Goal: Task Accomplishment & Management: Complete application form

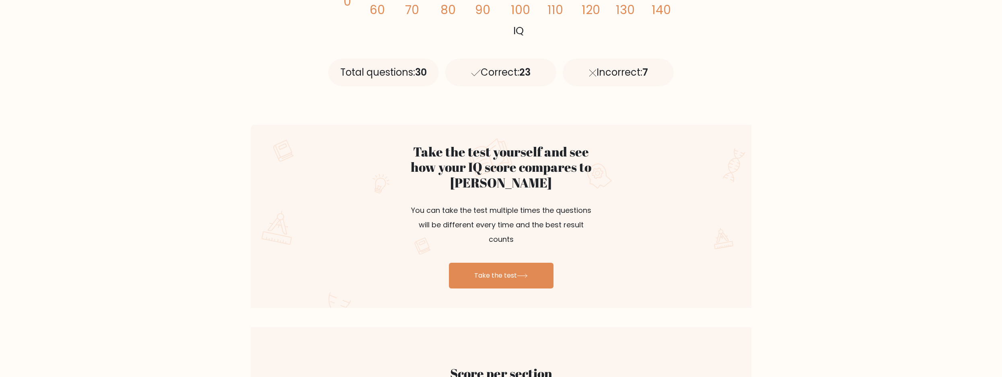
scroll to position [453, 0]
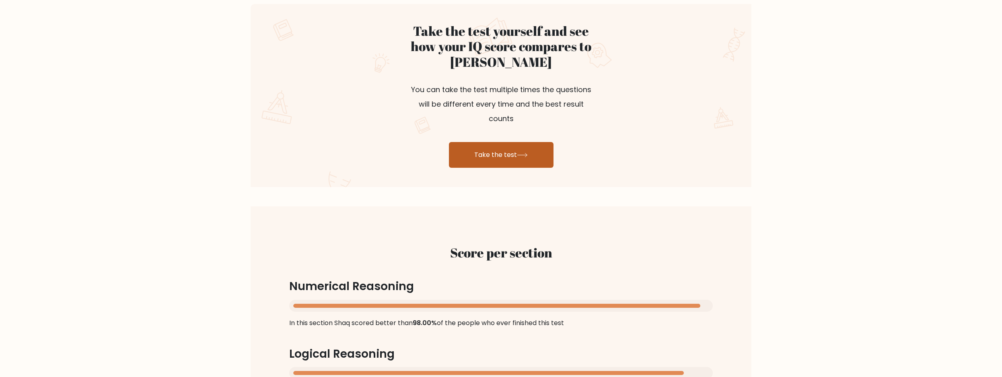
click at [482, 144] on link "Take the test" at bounding box center [501, 155] width 105 height 26
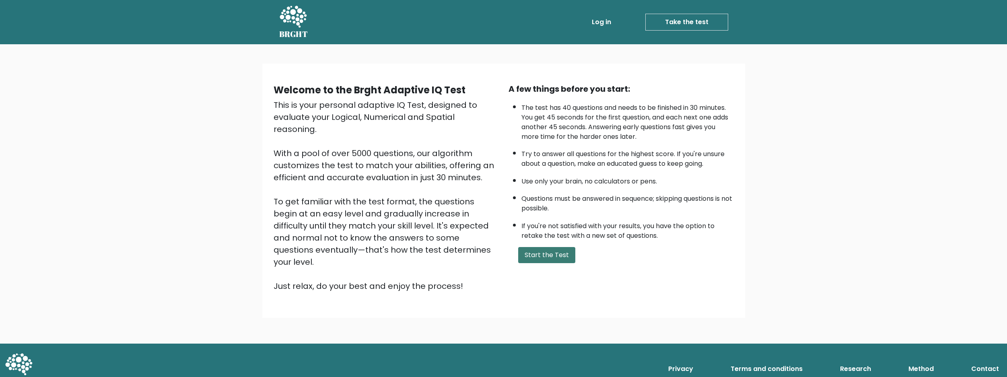
click at [536, 252] on button "Start the Test" at bounding box center [546, 255] width 57 height 16
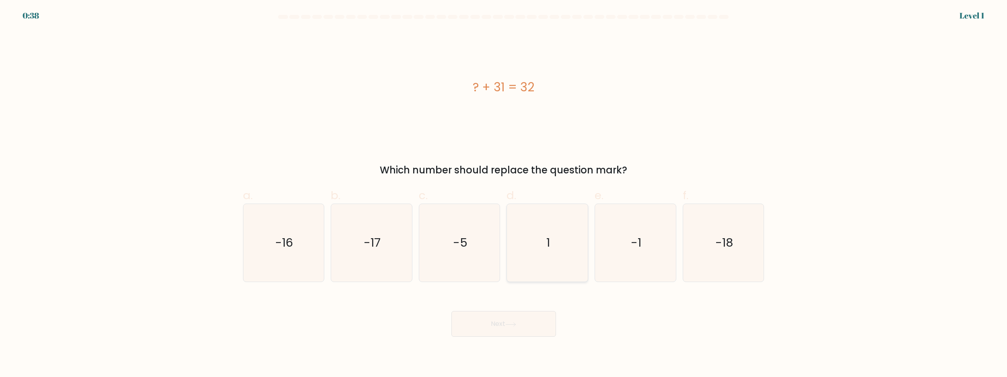
click at [553, 247] on icon "1" at bounding box center [548, 243] width 78 height 78
click at [504, 194] on input "d. 1" at bounding box center [504, 191] width 0 height 5
radio input "true"
click at [499, 327] on button "Next" at bounding box center [504, 324] width 105 height 26
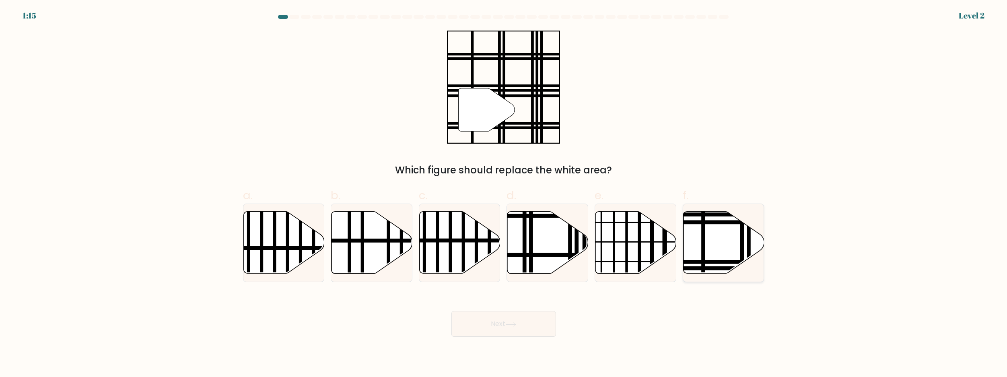
click at [703, 237] on line at bounding box center [703, 210] width 0 height 163
click at [504, 194] on input "f." at bounding box center [504, 191] width 0 height 5
radio input "true"
click at [498, 322] on button "Next" at bounding box center [504, 324] width 105 height 26
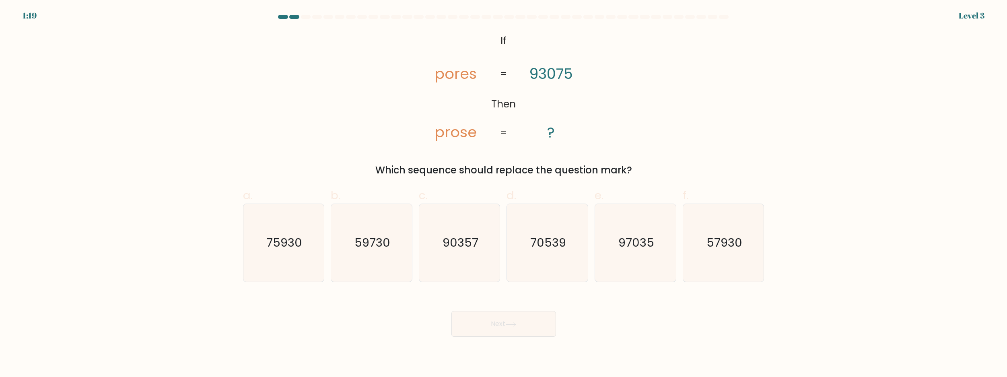
click at [370, 76] on div "@import url('[URL][DOMAIN_NAME]); If Then pores prose 93075 ? = = Which sequenc…" at bounding box center [503, 104] width 531 height 147
click at [458, 219] on icon "90357" at bounding box center [460, 243] width 78 height 78
click at [504, 194] on input "c. 90357" at bounding box center [504, 191] width 0 height 5
radio input "true"
drag, startPoint x: 512, startPoint y: 328, endPoint x: 487, endPoint y: 318, distance: 27.3
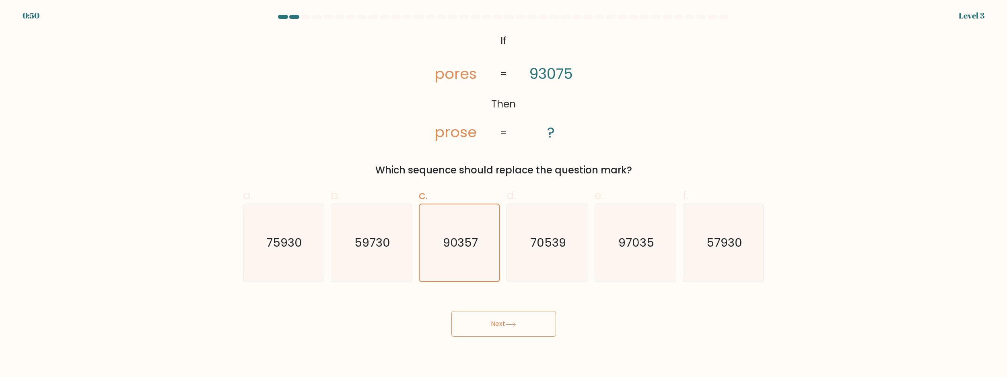
click at [512, 328] on button "Next" at bounding box center [504, 324] width 105 height 26
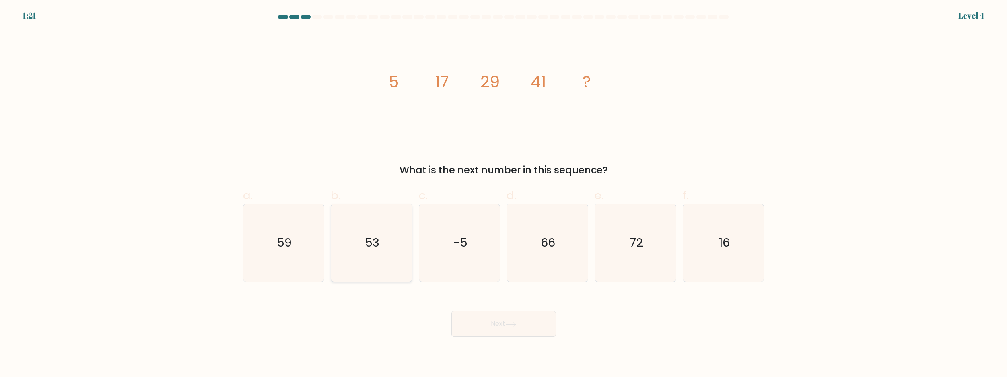
drag, startPoint x: 378, startPoint y: 237, endPoint x: 382, endPoint y: 244, distance: 8.5
click at [381, 242] on icon "53" at bounding box center [372, 243] width 78 height 78
click at [504, 194] on input "b. 53" at bounding box center [504, 191] width 0 height 5
radio input "true"
click at [481, 322] on button "Next" at bounding box center [504, 324] width 105 height 26
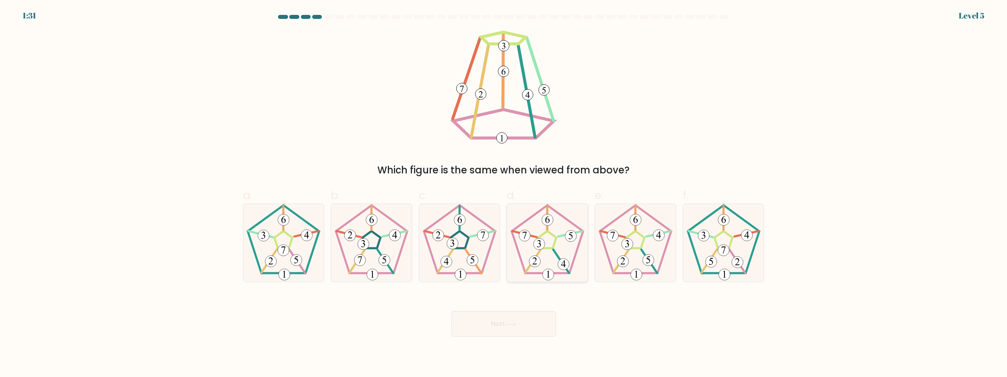
click at [557, 252] on icon at bounding box center [548, 243] width 78 height 78
click at [504, 194] on input "d." at bounding box center [504, 191] width 0 height 5
radio input "true"
click at [471, 334] on button "Next" at bounding box center [504, 324] width 105 height 26
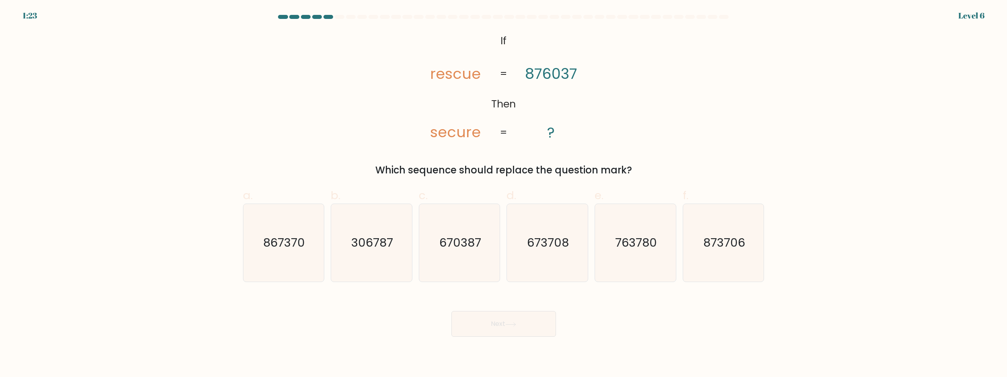
click at [480, 320] on button "Next" at bounding box center [504, 324] width 105 height 26
click at [447, 246] on text "670387" at bounding box center [460, 243] width 42 height 16
click at [504, 194] on input "c. 670387" at bounding box center [504, 191] width 0 height 5
radio input "true"
click at [506, 316] on button "Next" at bounding box center [504, 324] width 105 height 26
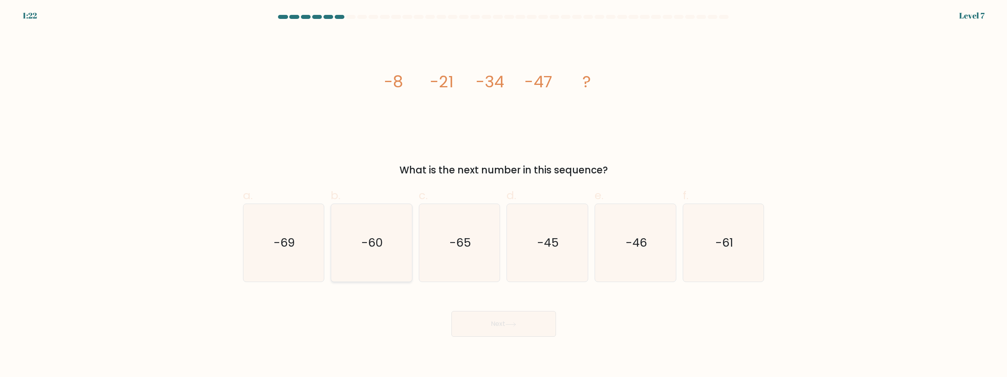
click at [342, 245] on icon "-60" at bounding box center [372, 243] width 78 height 78
click at [504, 194] on input "b. -60" at bounding box center [504, 191] width 0 height 5
radio input "true"
click at [528, 327] on button "Next" at bounding box center [504, 324] width 105 height 26
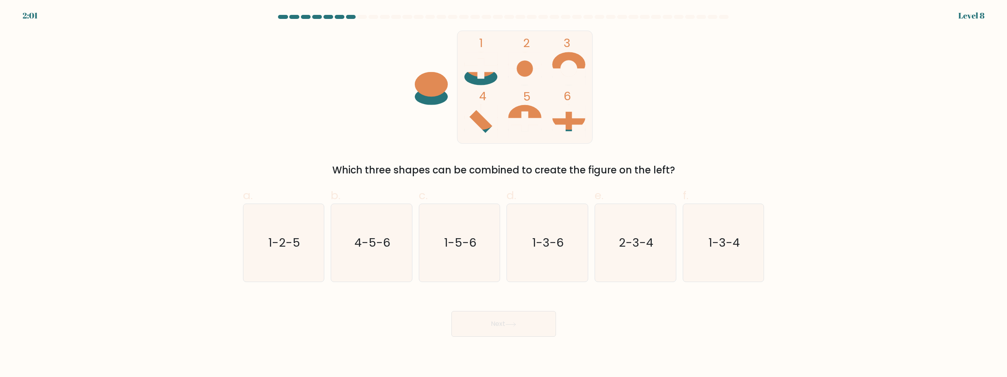
drag, startPoint x: 351, startPoint y: 172, endPoint x: 641, endPoint y: 170, distance: 289.3
click at [641, 170] on div "Which three shapes can be combined to create the figure on the left?" at bounding box center [504, 170] width 512 height 14
click at [726, 163] on div "Which three shapes can be combined to create the figure on the left?" at bounding box center [504, 170] width 512 height 14
click at [463, 213] on icon "1-5-6" at bounding box center [460, 243] width 78 height 78
click at [504, 194] on input "c. 1-5-6" at bounding box center [504, 191] width 0 height 5
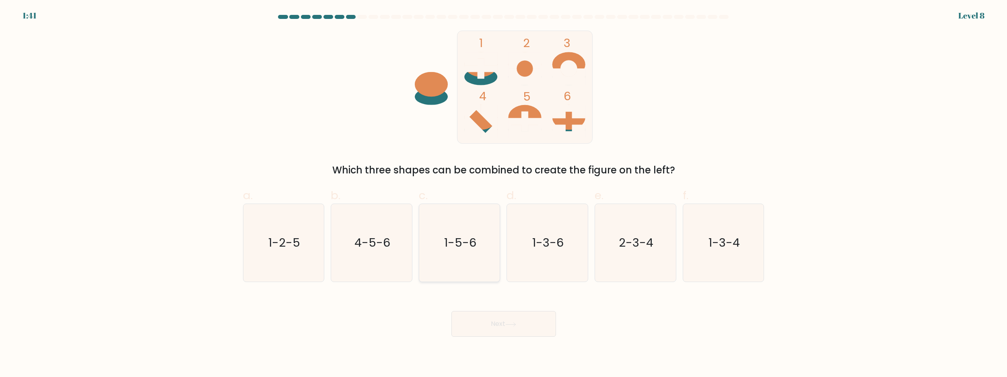
radio input "true"
click at [495, 339] on body "1:41 Level 8" at bounding box center [503, 188] width 1007 height 377
click at [497, 328] on button "Next" at bounding box center [504, 324] width 105 height 26
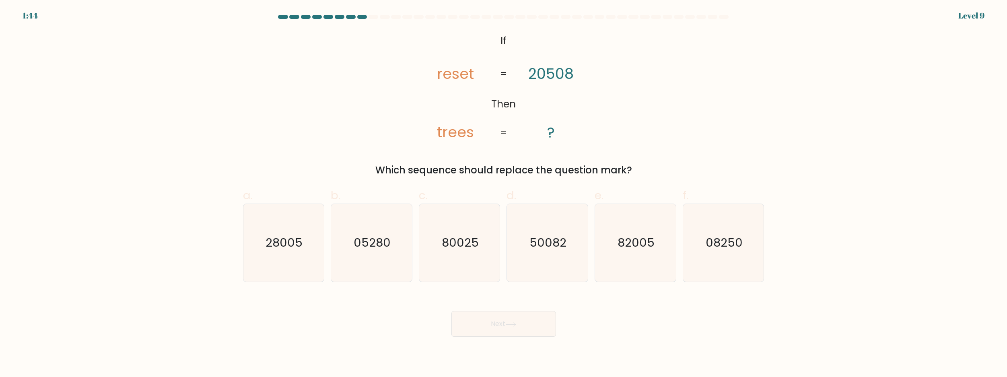
click at [565, 72] on tspan "20508" at bounding box center [551, 74] width 45 height 21
drag, startPoint x: 565, startPoint y: 72, endPoint x: 572, endPoint y: 73, distance: 6.5
click at [572, 73] on tspan "20508" at bounding box center [551, 74] width 45 height 21
click at [571, 73] on tspan "20508" at bounding box center [551, 74] width 45 height 21
click at [573, 75] on tspan "20508" at bounding box center [551, 74] width 45 height 21
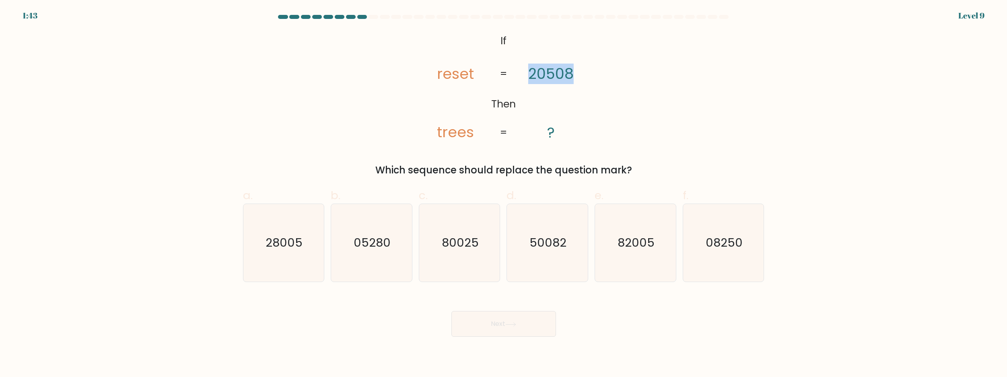
click at [576, 66] on icon "@import url('[URL][DOMAIN_NAME]); If Then reset trees 20508 ? = =" at bounding box center [503, 87] width 183 height 113
click at [452, 135] on tspan "trees" at bounding box center [455, 132] width 37 height 21
click at [452, 134] on tspan "trees" at bounding box center [455, 132] width 37 height 21
click at [646, 230] on icon "82005" at bounding box center [636, 243] width 78 height 78
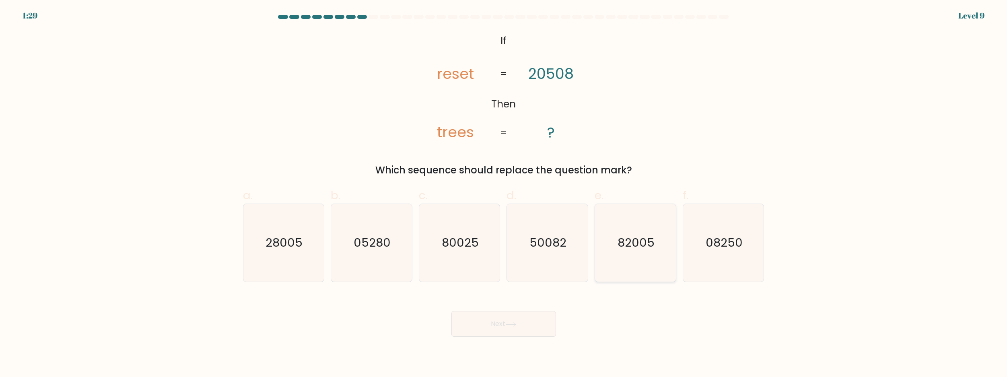
click at [504, 194] on input "e. 82005" at bounding box center [504, 191] width 0 height 5
radio input "true"
drag, startPoint x: 510, startPoint y: 330, endPoint x: 482, endPoint y: 316, distance: 31.9
click at [511, 330] on button "Next" at bounding box center [504, 324] width 105 height 26
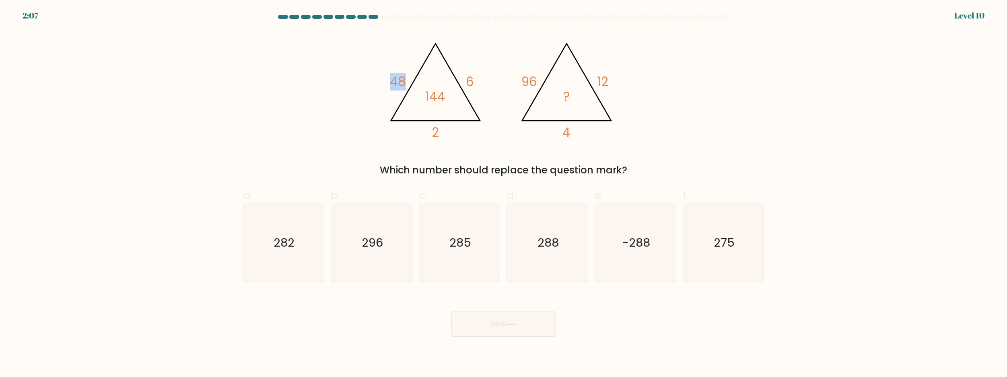
drag, startPoint x: 399, startPoint y: 85, endPoint x: 428, endPoint y: 87, distance: 29.0
click at [427, 87] on icon "@import url('[URL][DOMAIN_NAME]); 48 6 2 144 @import url('[URL][DOMAIN_NAME]); …" at bounding box center [503, 87] width 241 height 113
click at [474, 84] on tspan "6" at bounding box center [470, 82] width 8 height 18
click at [441, 123] on icon "@import url('[URL][DOMAIN_NAME]); 48 6 2 144 @import url('[URL][DOMAIN_NAME]); …" at bounding box center [503, 87] width 241 height 113
click at [452, 139] on icon "@import url('[URL][DOMAIN_NAME]); 48 6 2 144 @import url('[URL][DOMAIN_NAME]); …" at bounding box center [503, 87] width 241 height 113
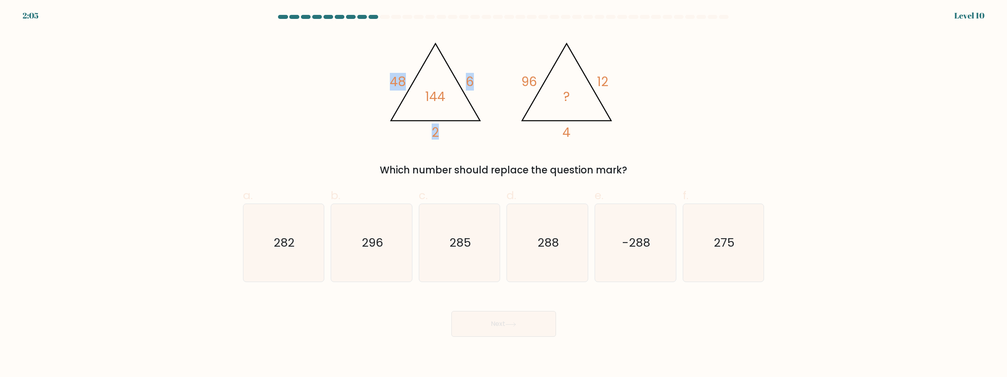
click at [454, 138] on icon "@import url('[URL][DOMAIN_NAME]); 48 6 2 144 @import url('[URL][DOMAIN_NAME]); …" at bounding box center [503, 87] width 241 height 113
click at [454, 132] on icon "@import url('[URL][DOMAIN_NAME]); 48 6 2 144 @import url('[URL][DOMAIN_NAME]); …" at bounding box center [503, 87] width 241 height 113
click at [582, 158] on div "@import url('[URL][DOMAIN_NAME]); 48 6 2 144 @import url('[URL][DOMAIN_NAME]); …" at bounding box center [503, 104] width 531 height 147
click at [612, 132] on icon "@import url('[URL][DOMAIN_NAME]); 48 6 2 144 @import url('[URL][DOMAIN_NAME]); …" at bounding box center [503, 87] width 241 height 113
click at [703, 161] on div "@import url('[URL][DOMAIN_NAME]); 48 6 2 144 @import url('[URL][DOMAIN_NAME]); …" at bounding box center [503, 104] width 531 height 147
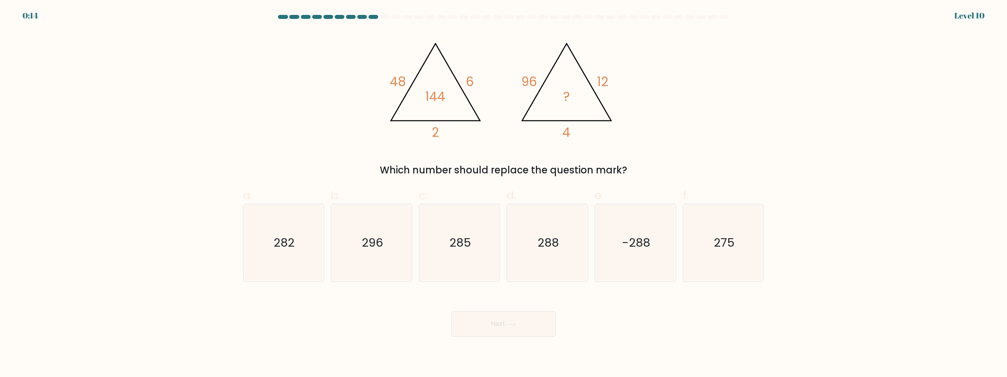
drag, startPoint x: 565, startPoint y: 43, endPoint x: 581, endPoint y: 74, distance: 34.9
click at [581, 74] on icon "@import url('[URL][DOMAIN_NAME]); 48 6 2 144 @import url('[URL][DOMAIN_NAME]); …" at bounding box center [503, 87] width 241 height 113
click at [535, 270] on icon "288" at bounding box center [548, 243] width 78 height 78
click at [504, 194] on input "d. 288" at bounding box center [504, 191] width 0 height 5
radio input "true"
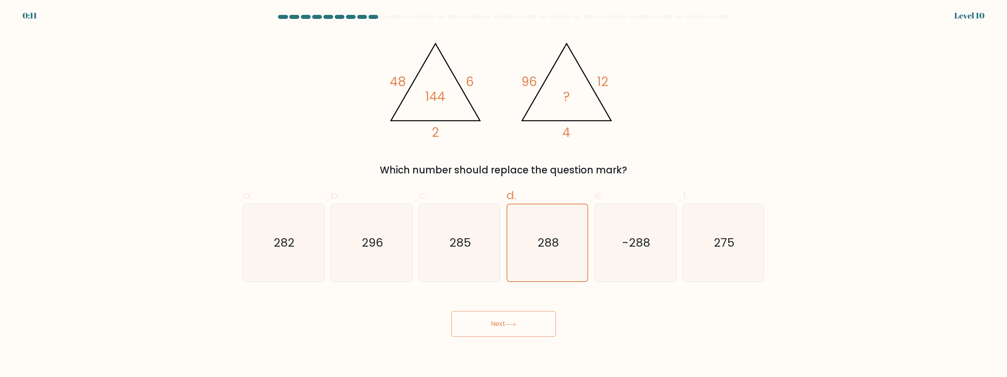
click at [508, 330] on button "Next" at bounding box center [504, 324] width 105 height 26
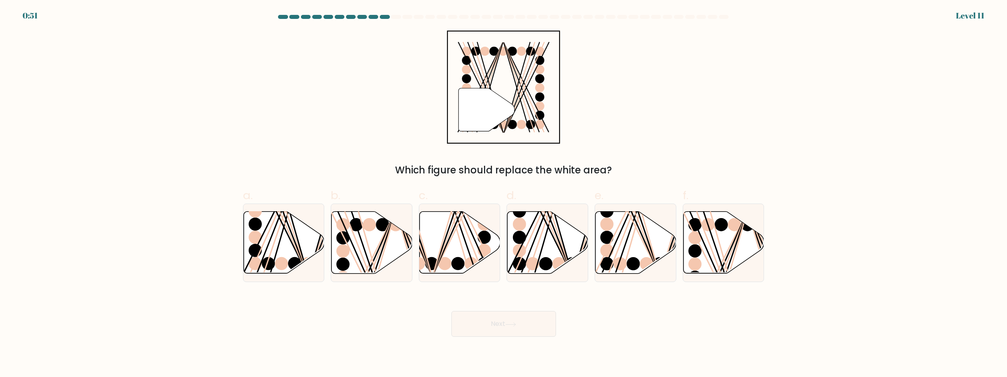
click at [374, 13] on div "0:51 Level 11" at bounding box center [503, 11] width 1007 height 22
click at [387, 15] on div at bounding box center [385, 17] width 10 height 4
click at [278, 243] on icon at bounding box center [283, 243] width 81 height 62
click at [504, 194] on input "a." at bounding box center [504, 191] width 0 height 5
radio input "true"
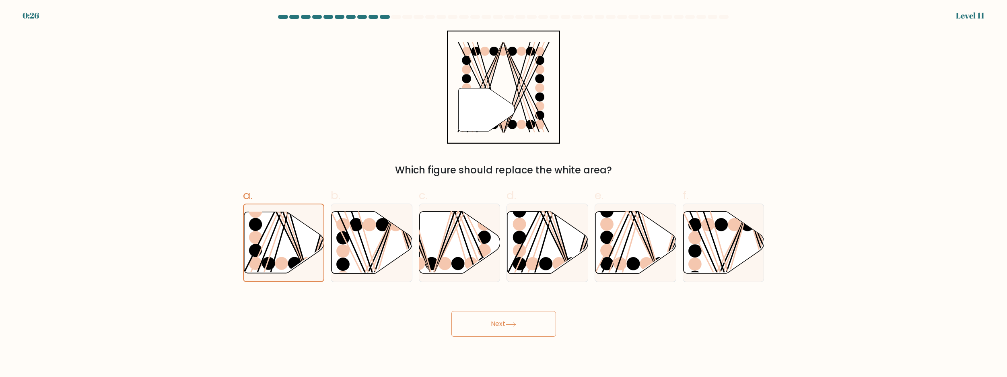
click at [510, 322] on icon at bounding box center [510, 324] width 11 height 4
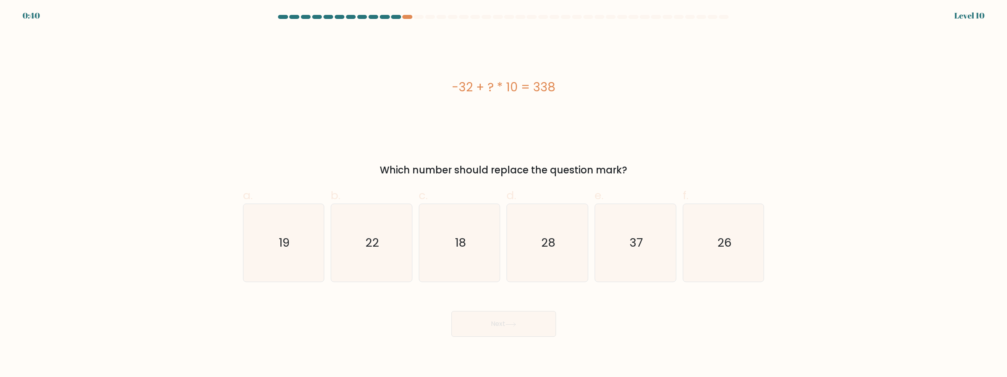
click at [396, 18] on div at bounding box center [396, 17] width 10 height 4
drag, startPoint x: 396, startPoint y: 18, endPoint x: 360, endPoint y: 20, distance: 35.9
click at [387, 19] on at bounding box center [504, 17] width 452 height 4
